Goal: Task Accomplishment & Management: Use online tool/utility

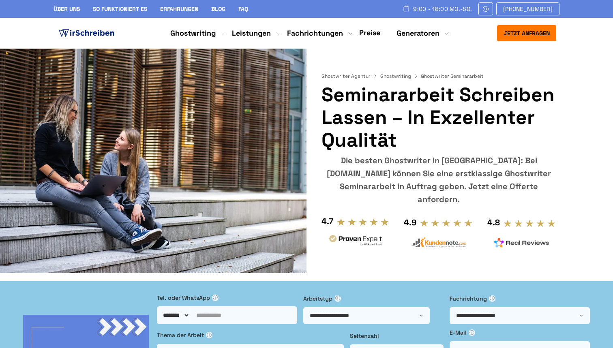
click at [365, 39] on div "Jetzt anfragen 9:00 - 18:00 Mo.-So. +49 441 93168019 Über uns So funktioniert e…" at bounding box center [307, 33] width 286 height 16
click at [365, 35] on link "Preise" at bounding box center [369, 32] width 21 height 9
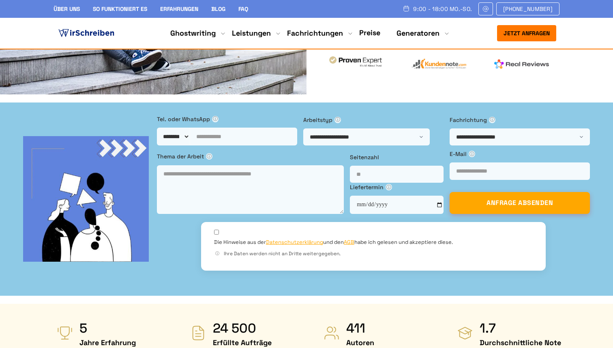
scroll to position [129, 0]
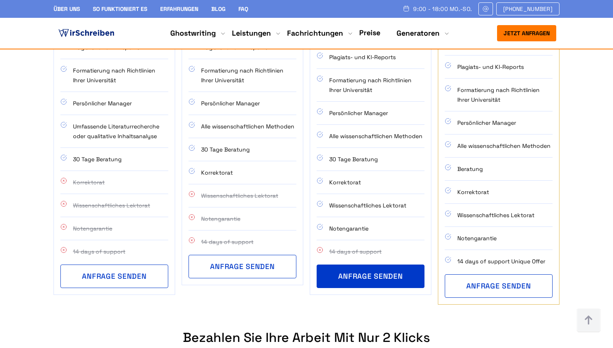
scroll to position [727, 0]
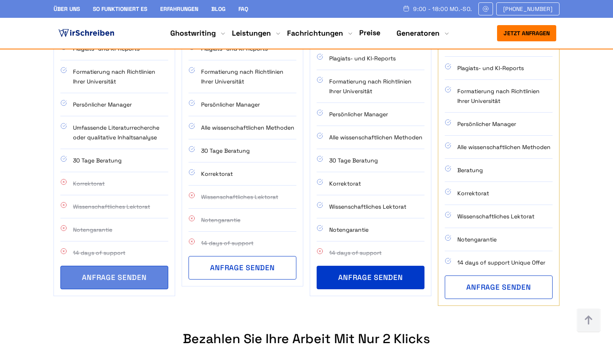
click at [138, 266] on button "ANFRAGE SENDEN" at bounding box center [114, 278] width 108 height 24
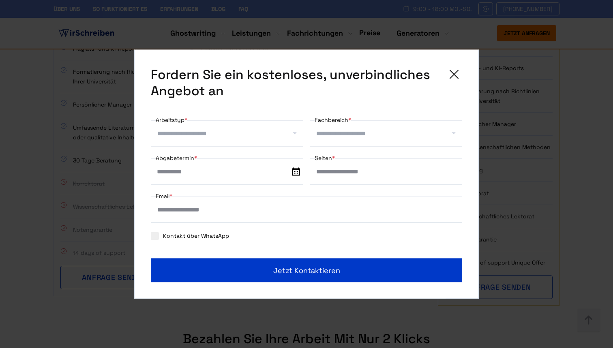
click at [460, 71] on icon at bounding box center [454, 74] width 16 height 16
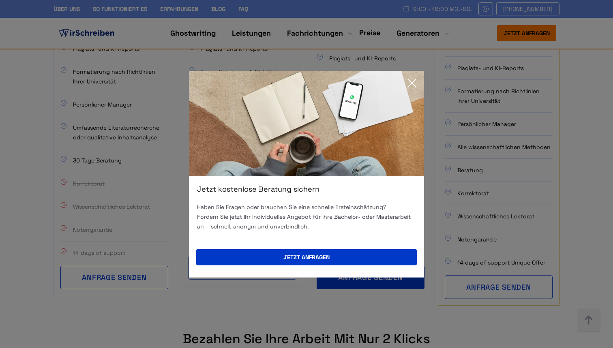
click at [412, 87] on icon at bounding box center [412, 83] width 16 height 16
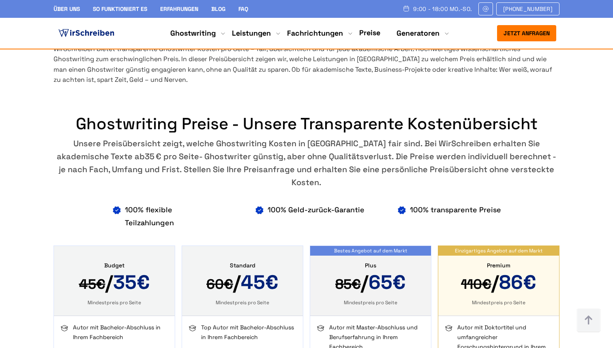
scroll to position [367, 0]
